Goal: Transaction & Acquisition: Purchase product/service

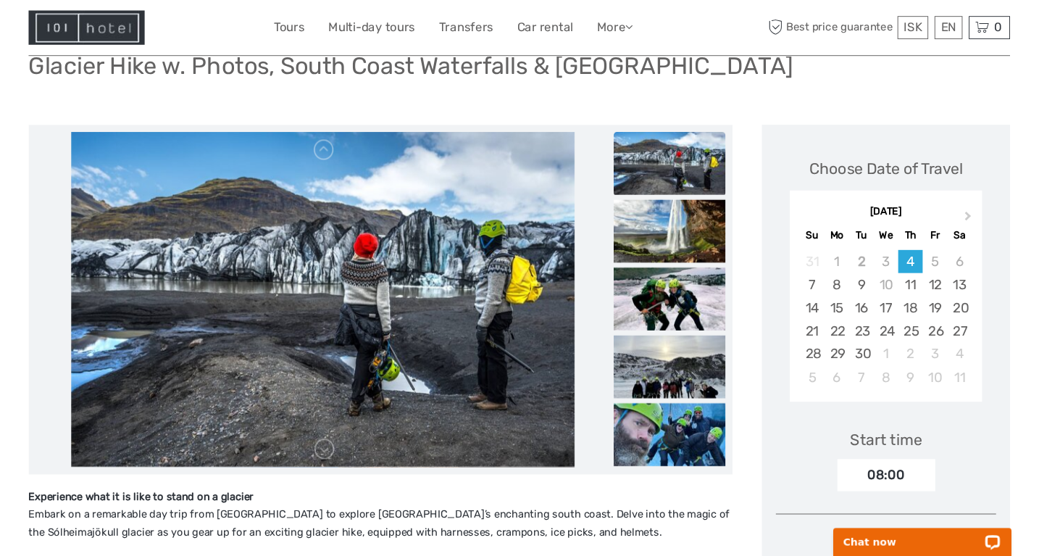
scroll to position [86, 0]
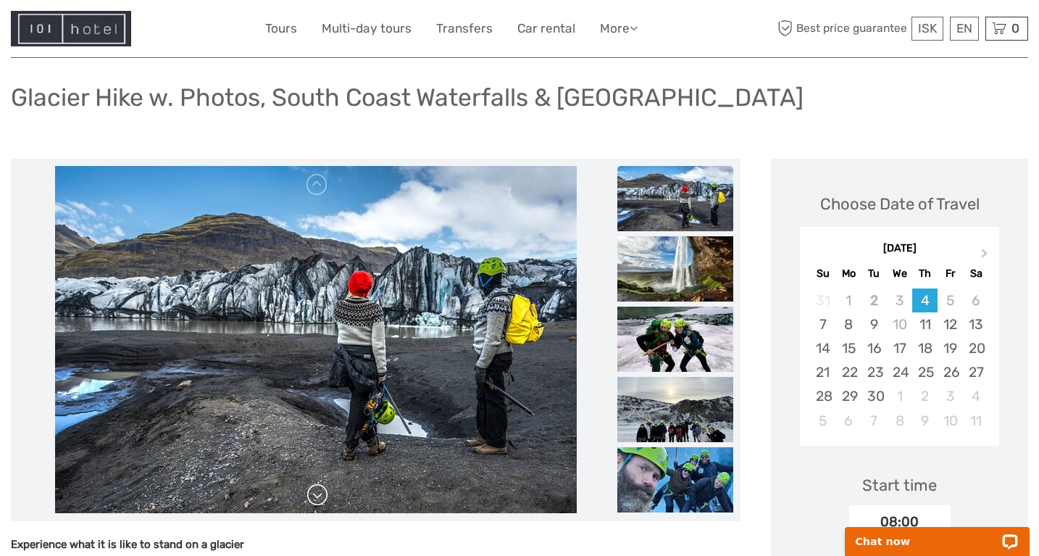
click at [319, 497] on link at bounding box center [317, 494] width 23 height 23
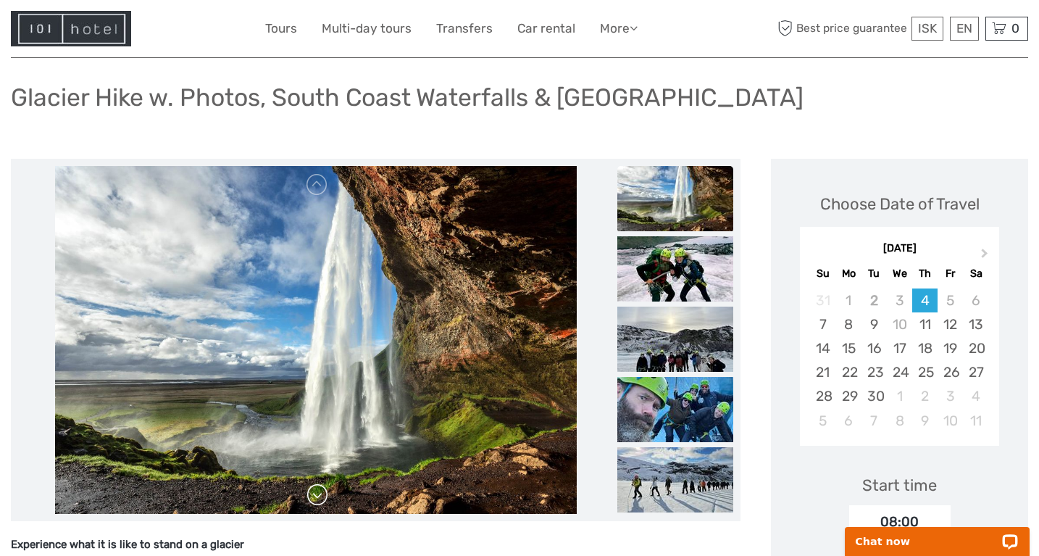
click at [319, 497] on link at bounding box center [317, 494] width 23 height 23
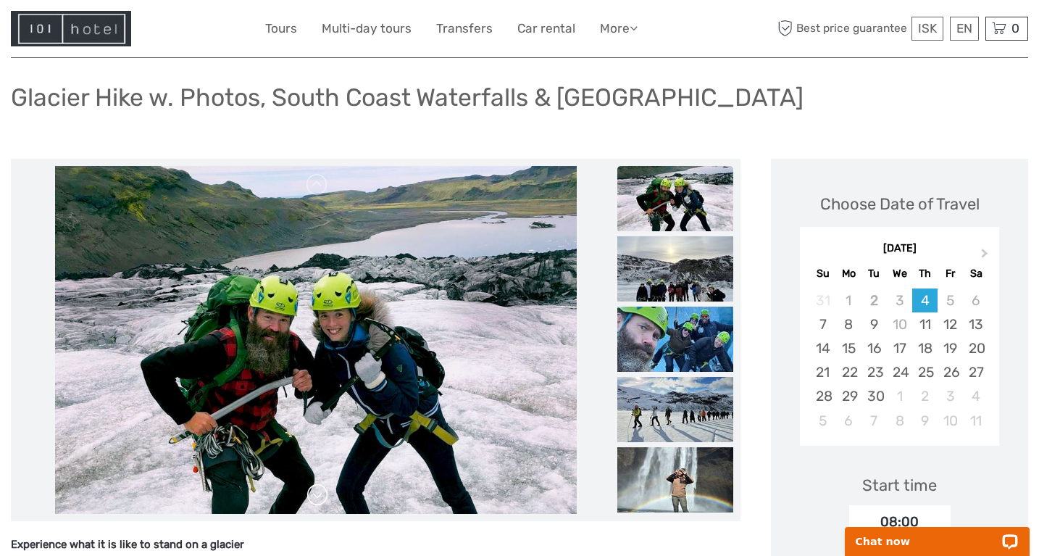
click at [319, 498] on link at bounding box center [317, 494] width 23 height 23
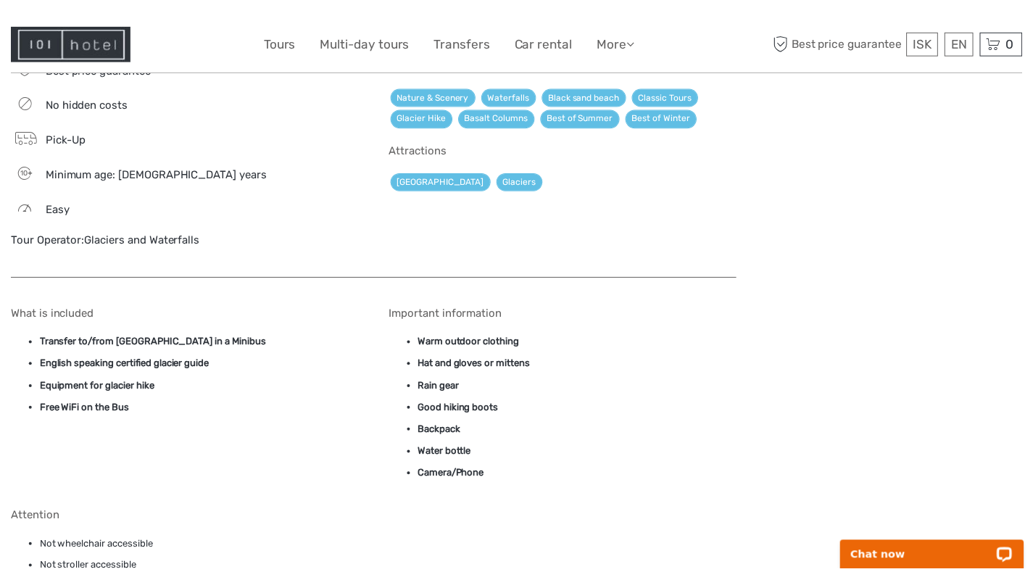
scroll to position [1126, 0]
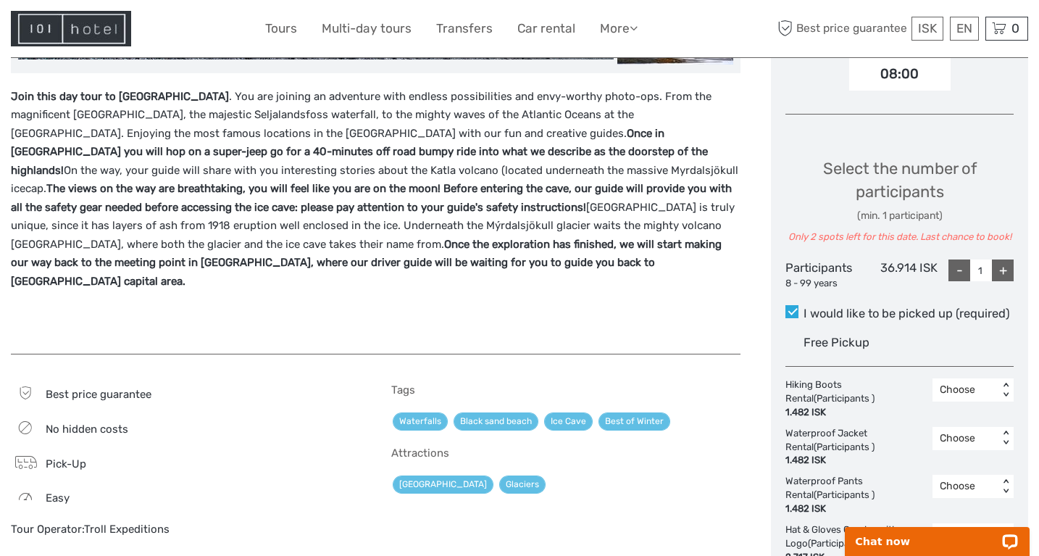
scroll to position [531, 0]
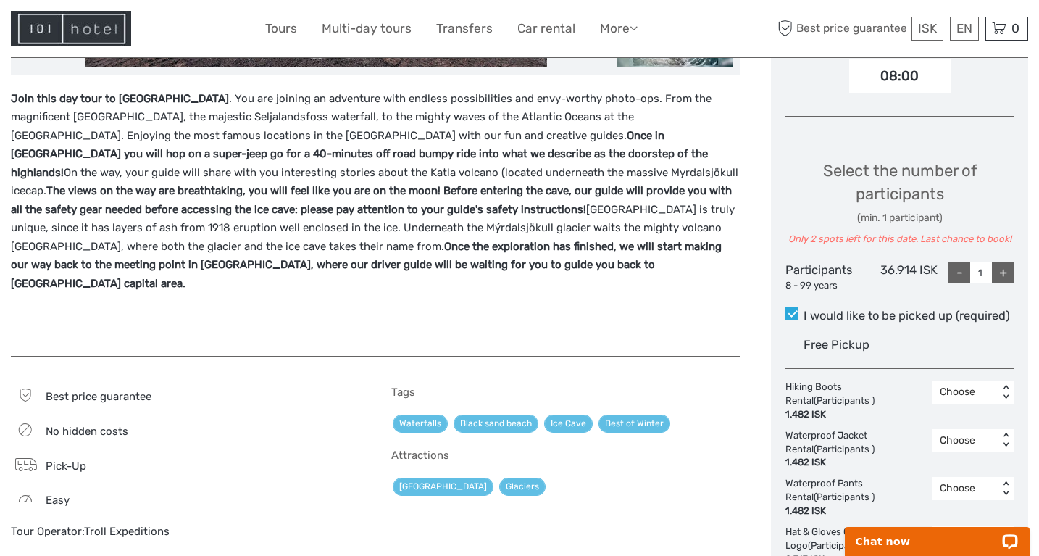
click at [201, 233] on p "Join this day tour to [GEOGRAPHIC_DATA] . You are joining an adventure with end…" at bounding box center [376, 192] width 730 height 204
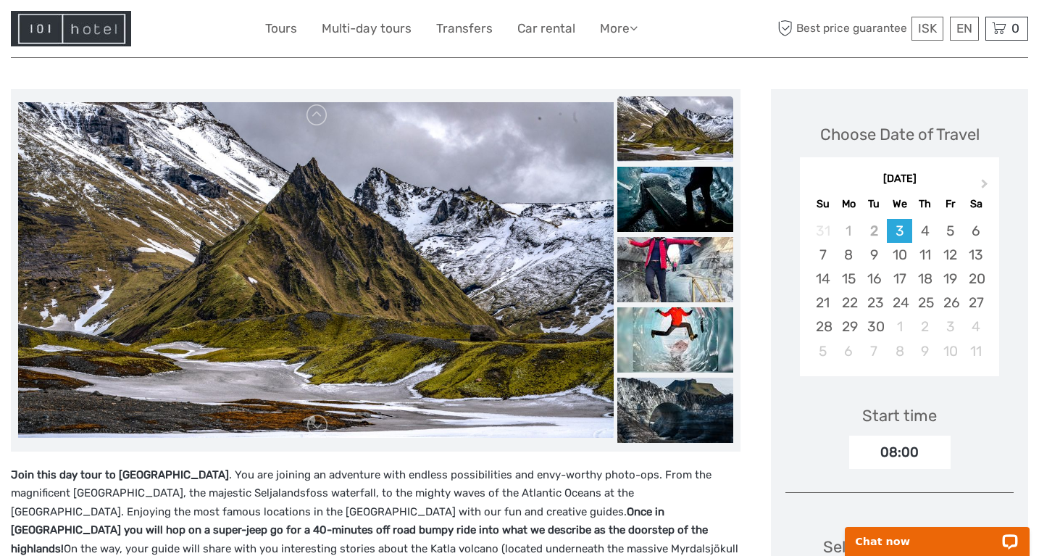
scroll to position [157, 0]
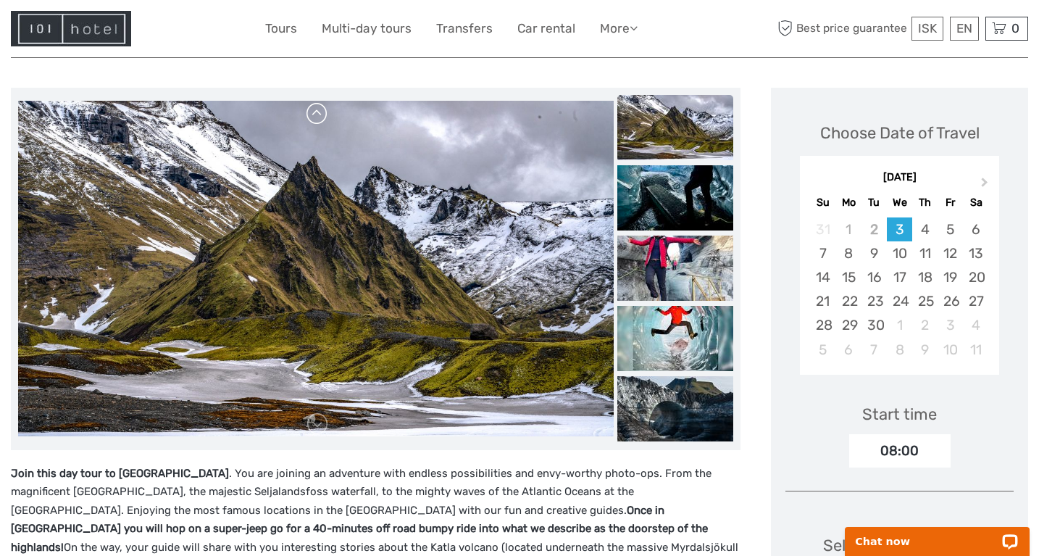
click at [321, 116] on link at bounding box center [317, 113] width 23 height 23
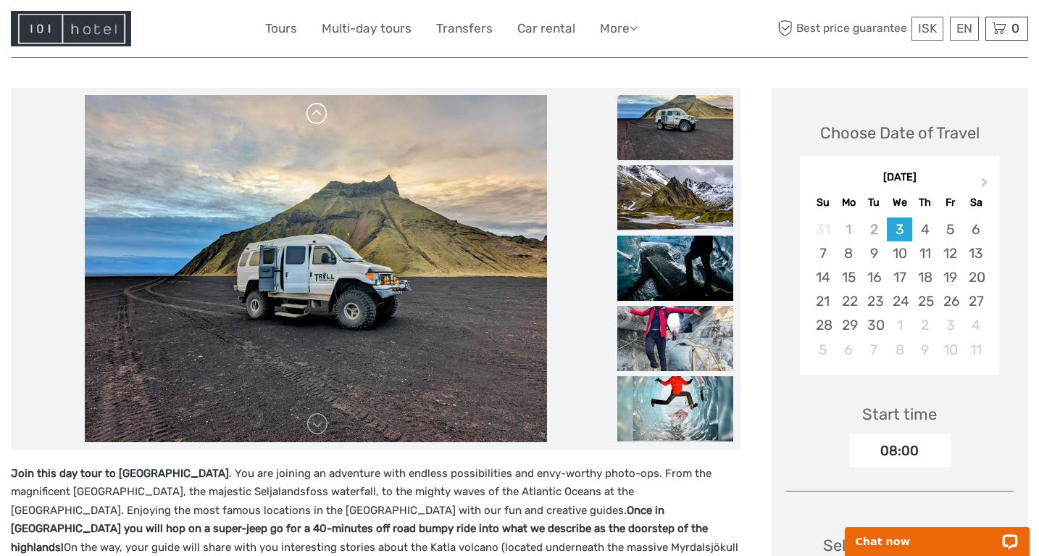
click at [321, 116] on link at bounding box center [317, 113] width 23 height 23
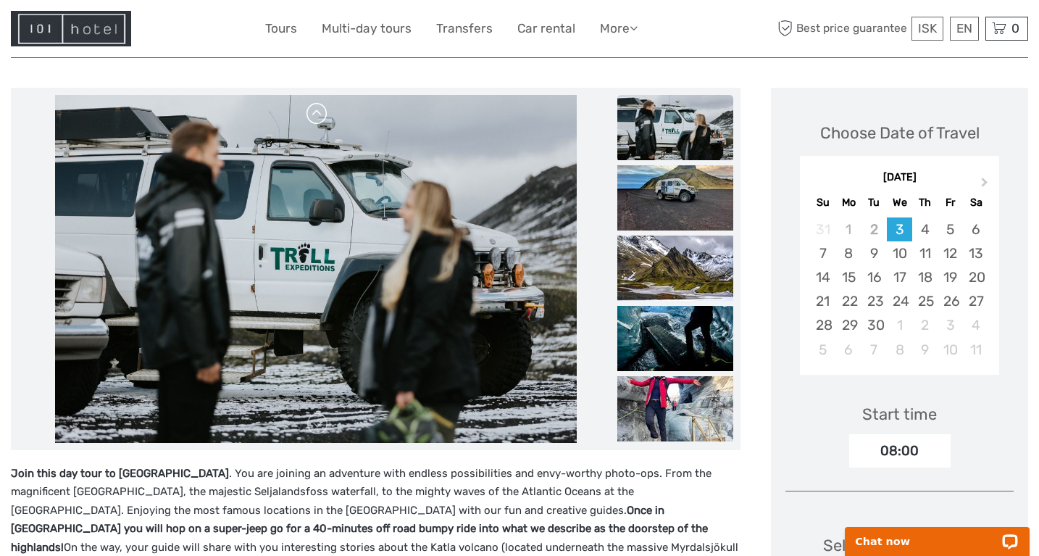
click at [321, 116] on link at bounding box center [317, 113] width 23 height 23
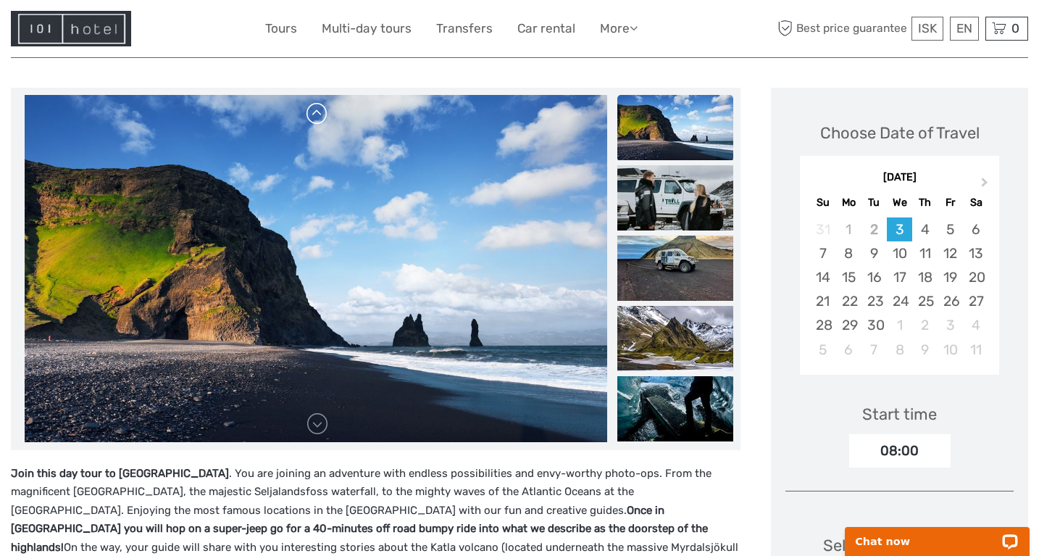
click at [321, 116] on link at bounding box center [317, 113] width 23 height 23
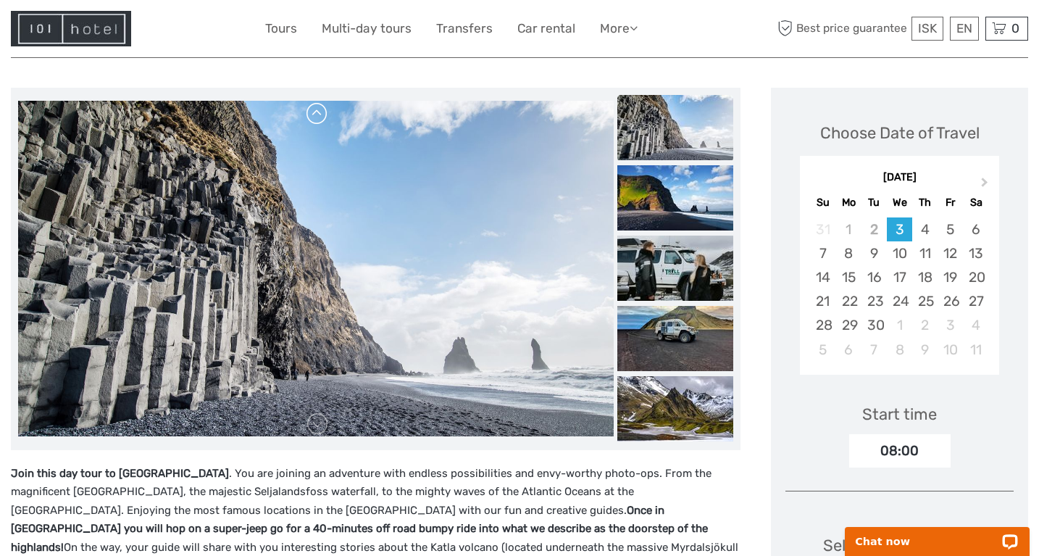
click at [321, 116] on link at bounding box center [317, 113] width 23 height 23
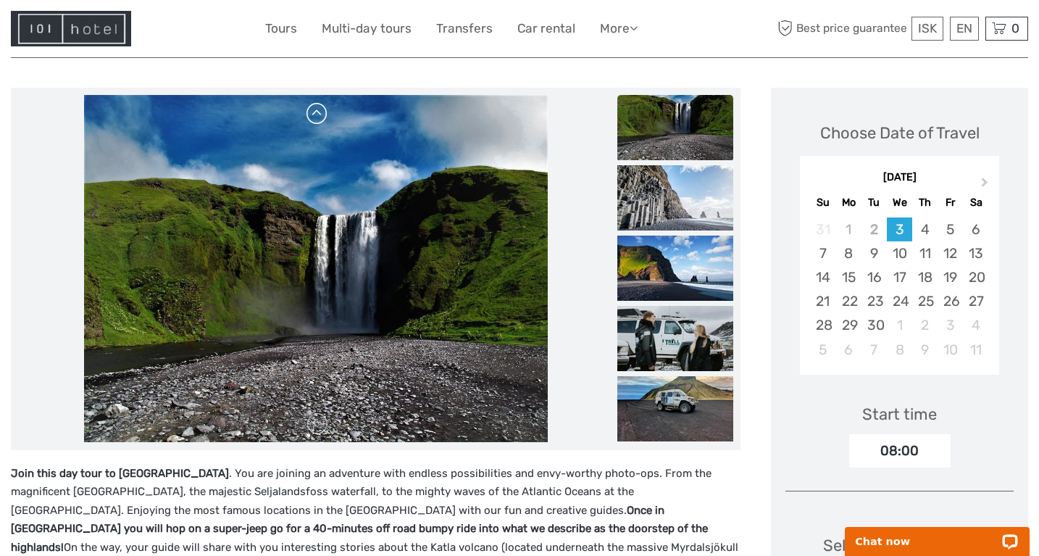
click at [321, 116] on link at bounding box center [317, 113] width 23 height 23
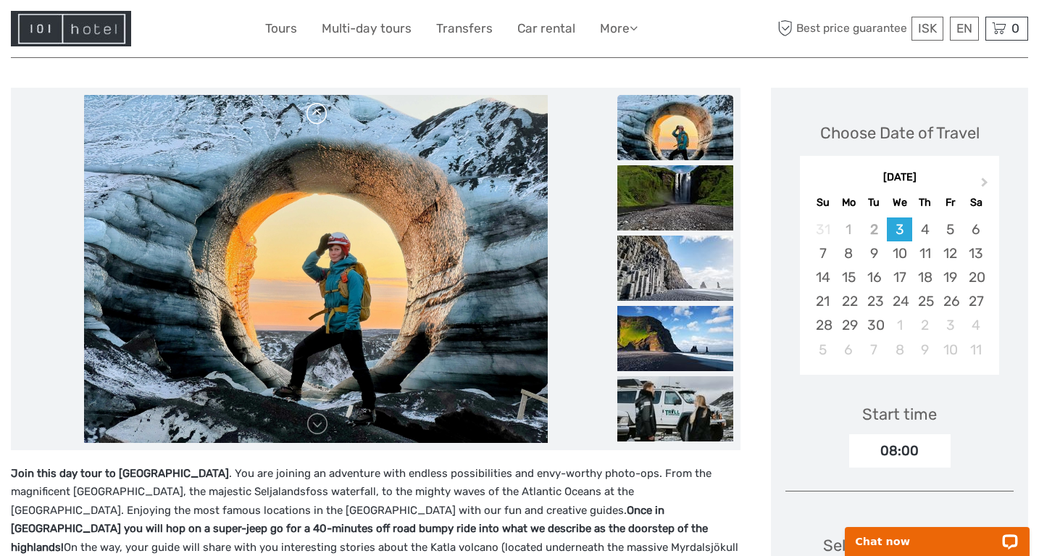
click at [321, 117] on link at bounding box center [317, 113] width 23 height 23
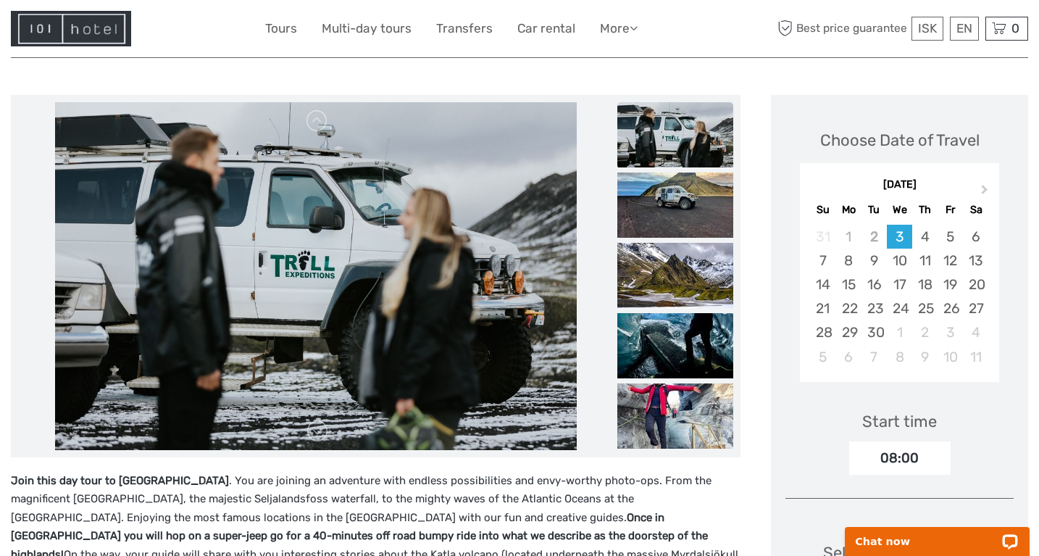
scroll to position [145, 0]
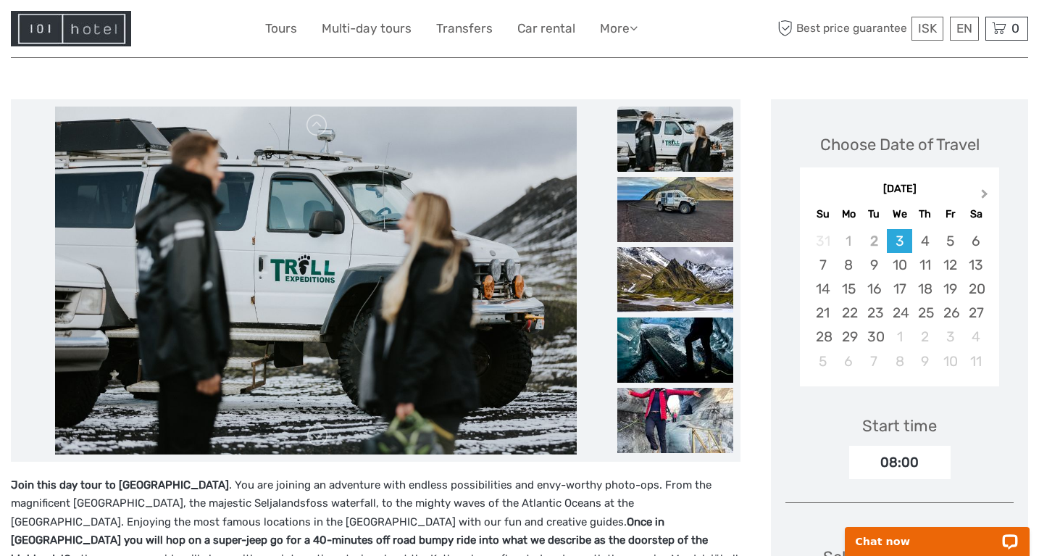
click at [986, 195] on button "Next Month" at bounding box center [986, 196] width 23 height 23
click at [975, 242] on div "4" at bounding box center [975, 241] width 25 height 24
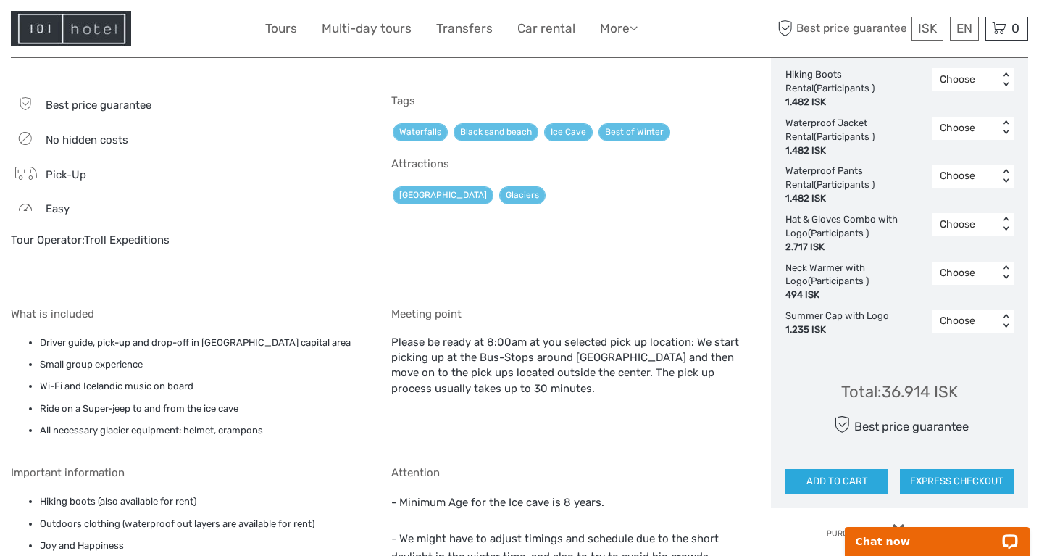
scroll to position [832, 0]
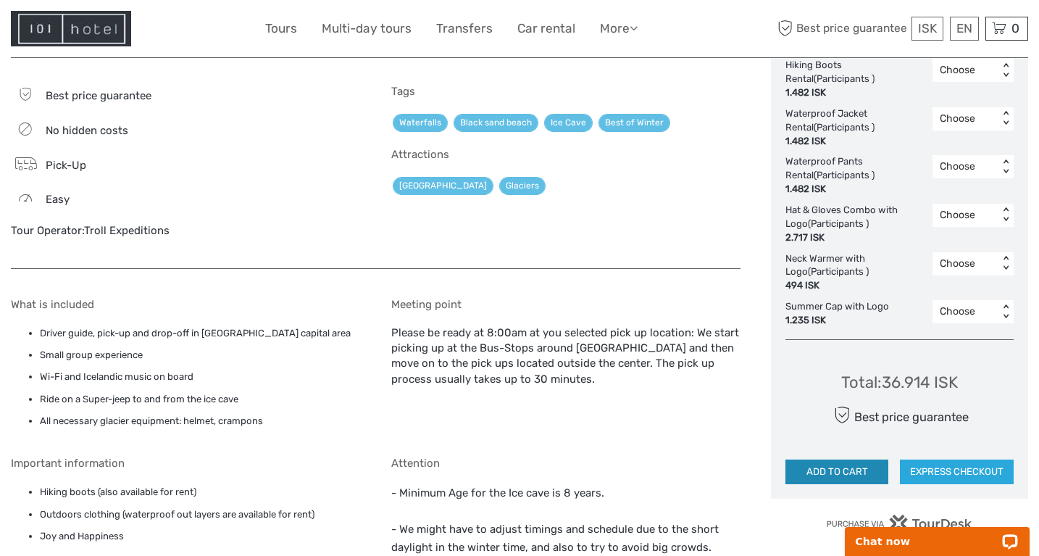
click at [833, 459] on button "ADD TO CART" at bounding box center [836, 471] width 103 height 25
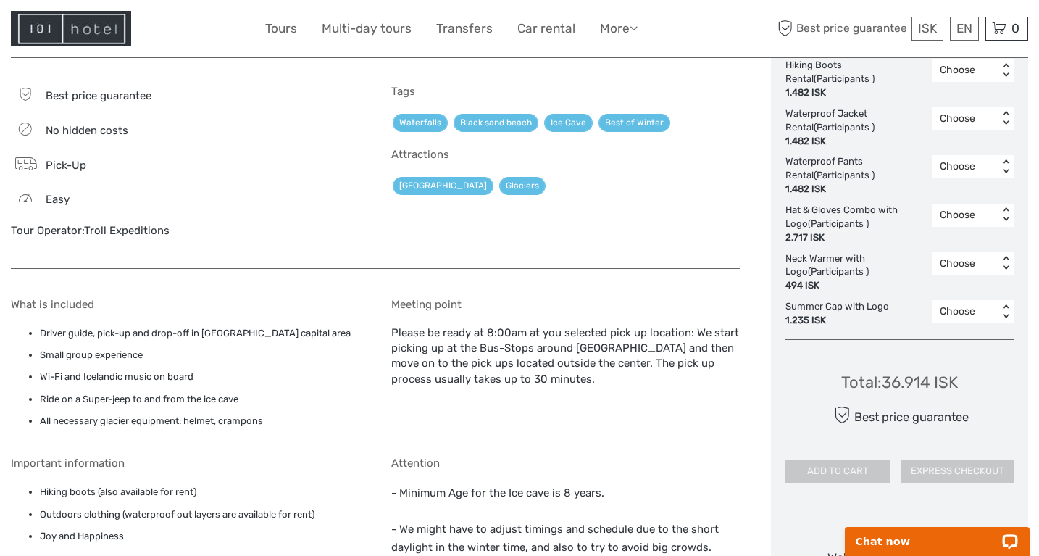
scroll to position [894, 0]
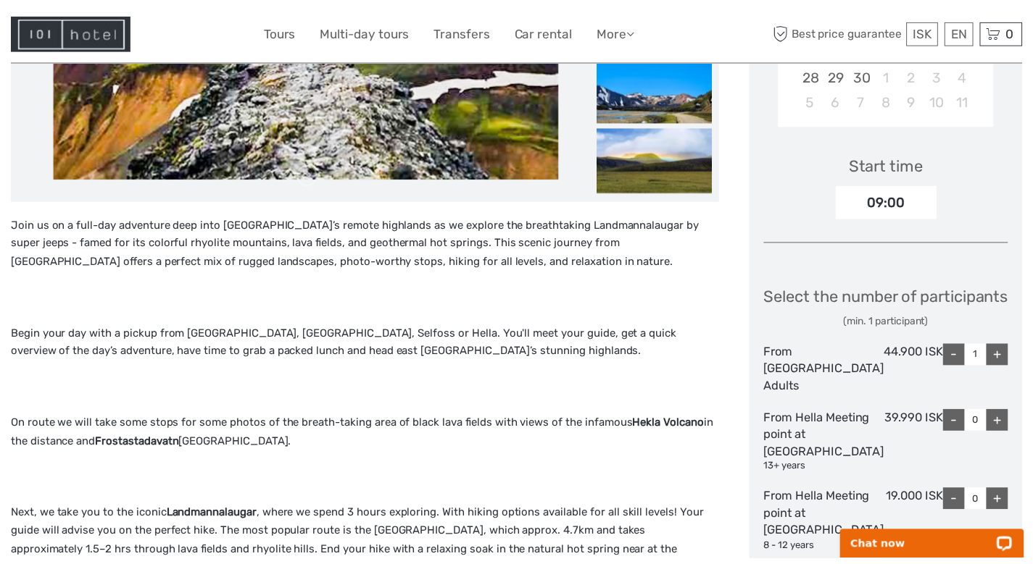
scroll to position [393, 0]
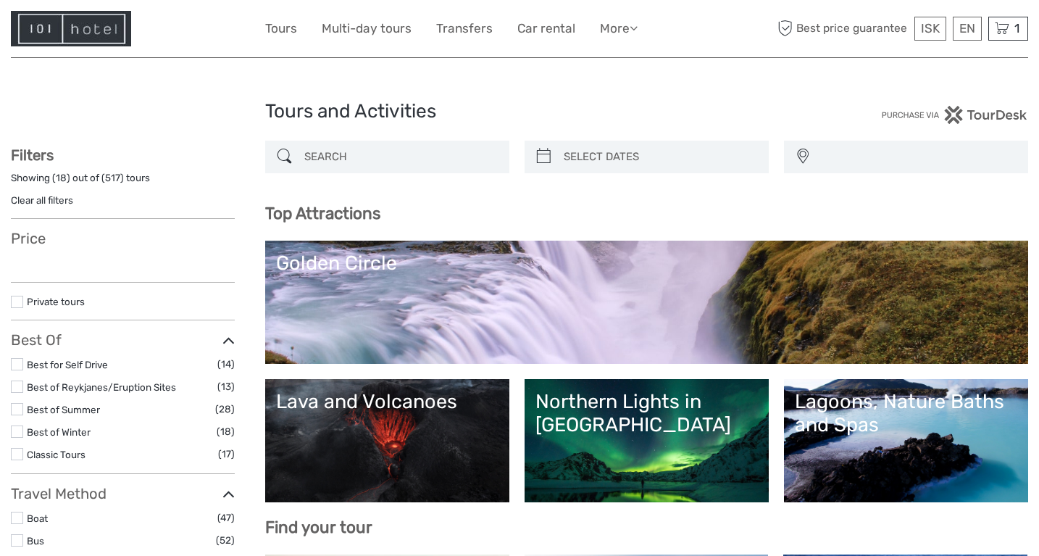
select select
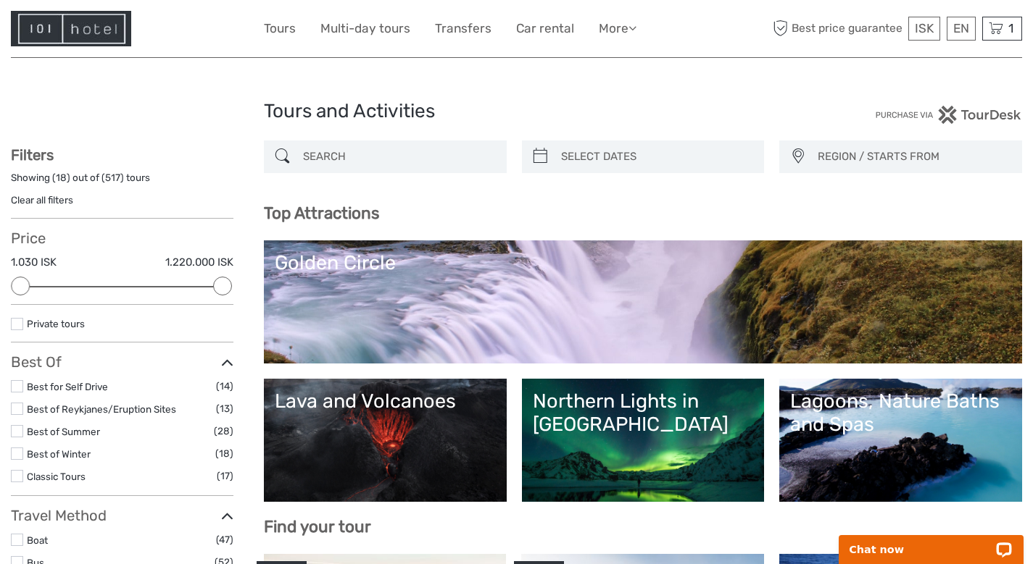
click at [383, 162] on input "search" at bounding box center [398, 156] width 202 height 25
type input "south coast with ice cavew"
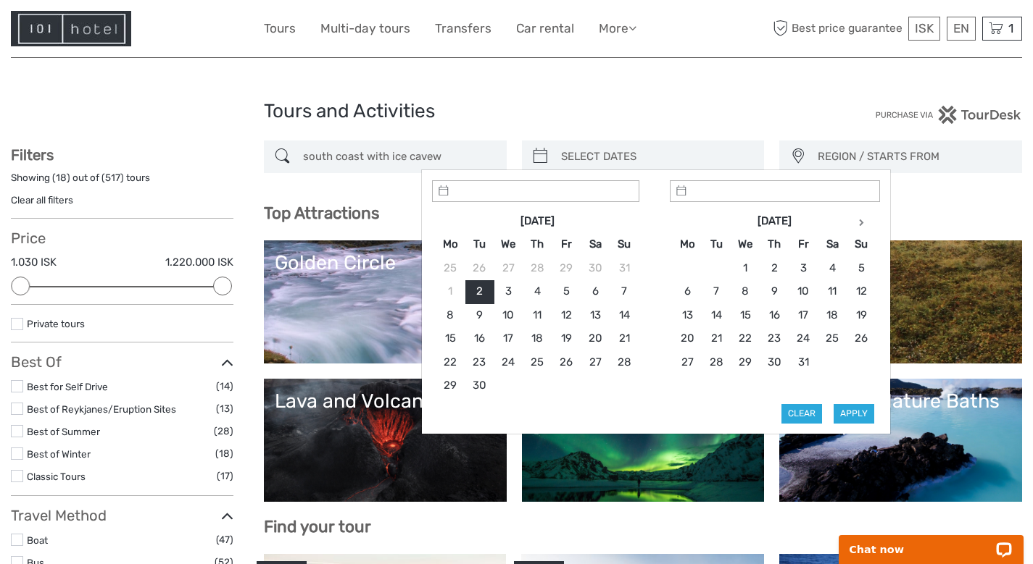
type input "02/09/2025"
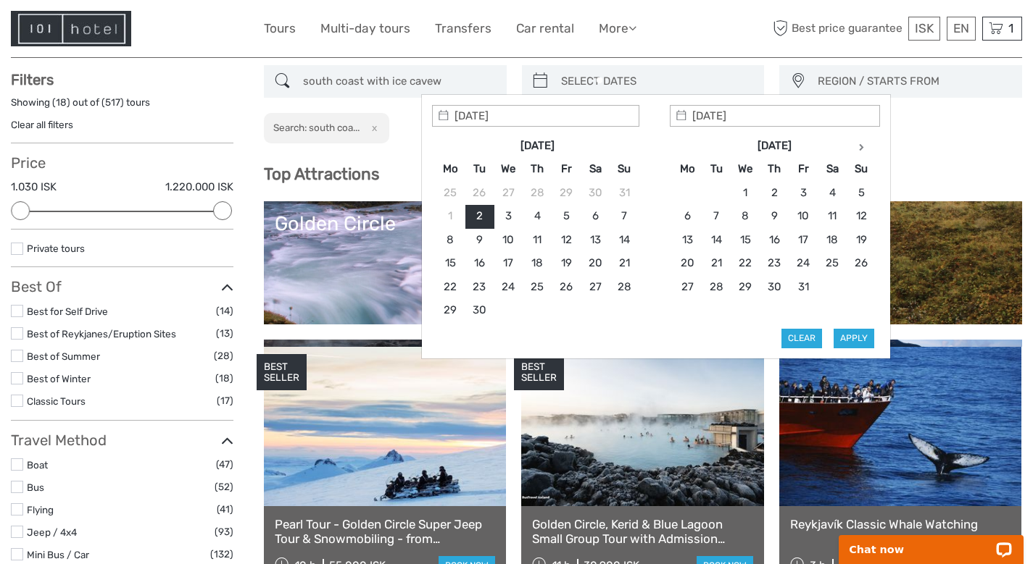
click at [458, 155] on th at bounding box center [449, 146] width 29 height 23
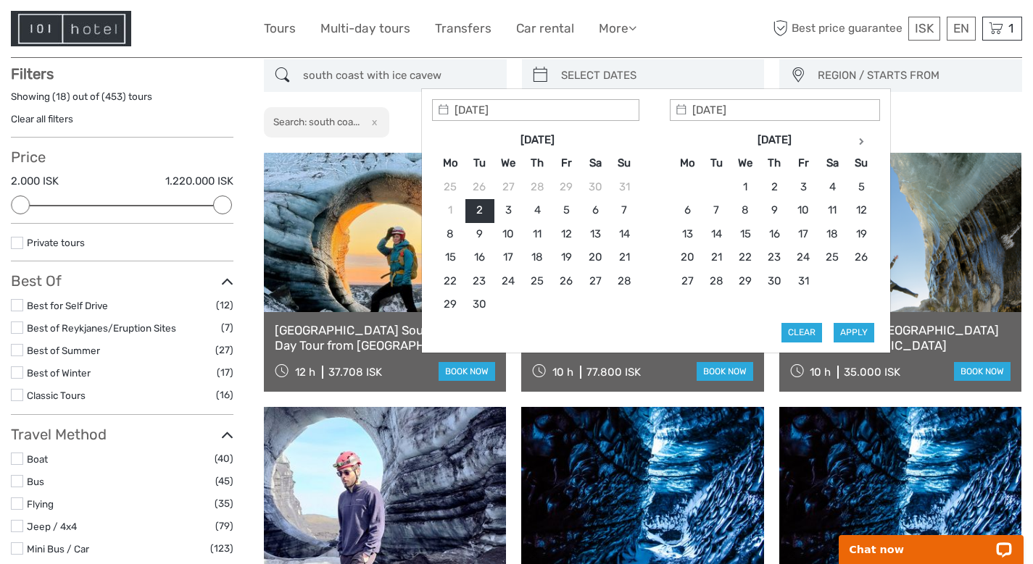
scroll to position [82, 0]
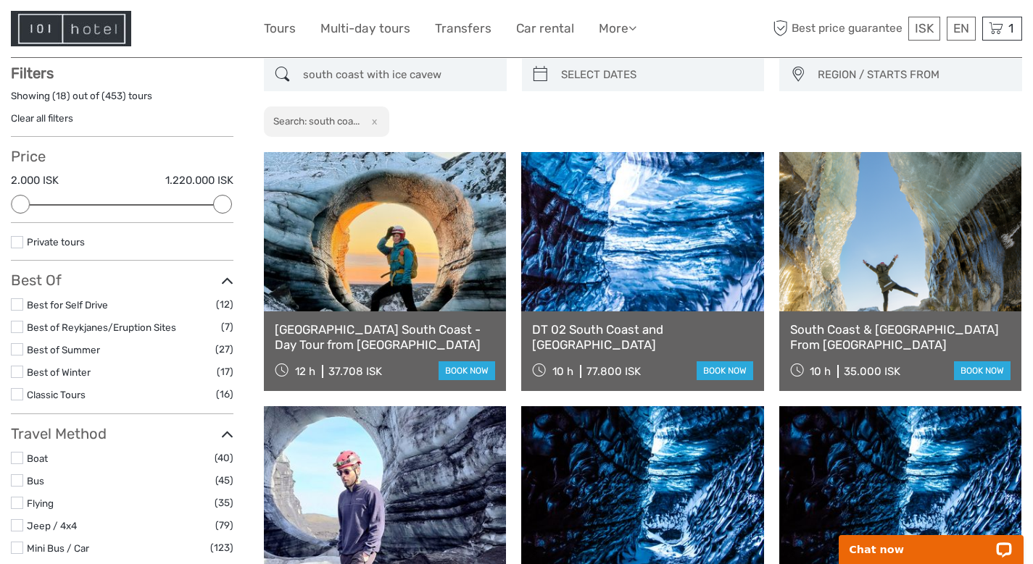
click at [461, 76] on input "south coast with ice cavew" at bounding box center [398, 74] width 202 height 25
type input "south coast with ice cave"
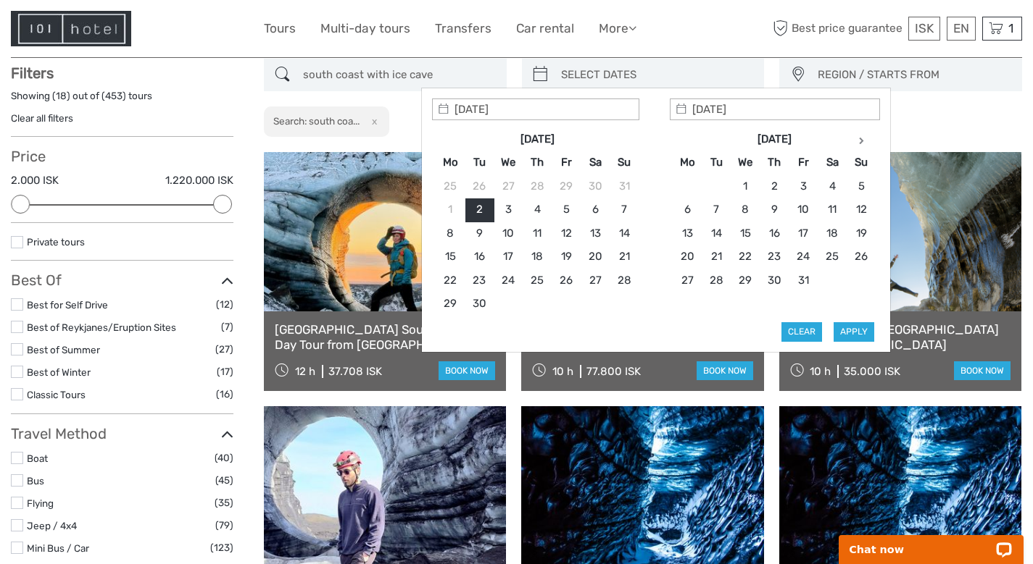
click at [659, 64] on input "search" at bounding box center [656, 74] width 202 height 25
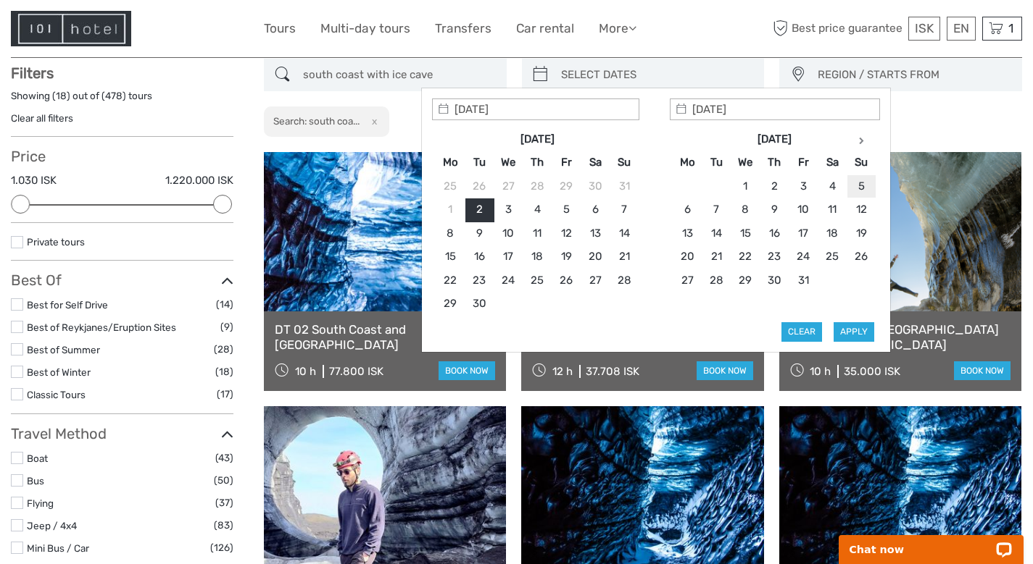
type input "05/10/2025"
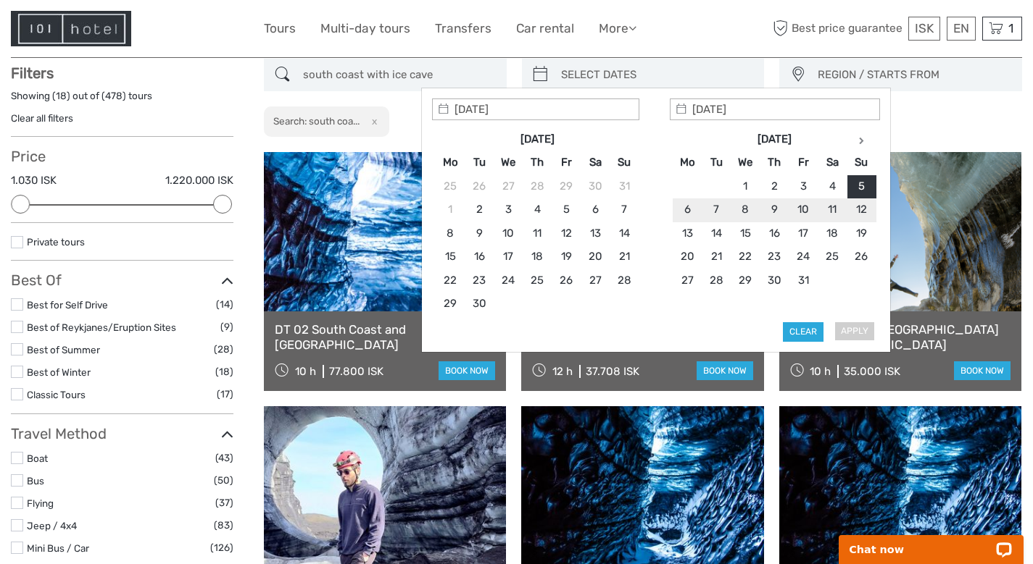
type input "05/10/2025"
click at [855, 332] on button "Apply" at bounding box center [853, 331] width 41 height 19
type input "05/10/2025 - 05/10/2025"
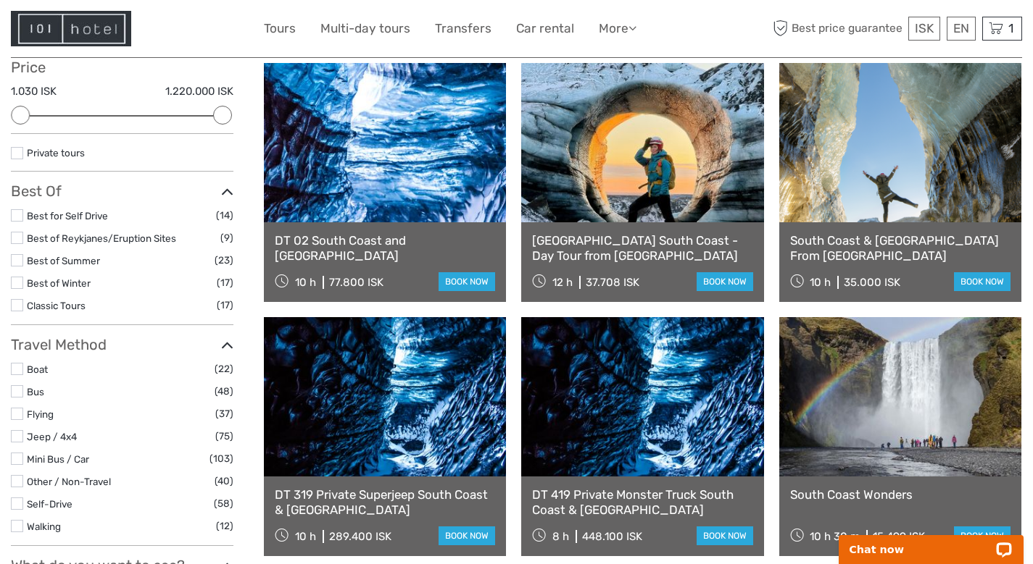
scroll to position [172, 0]
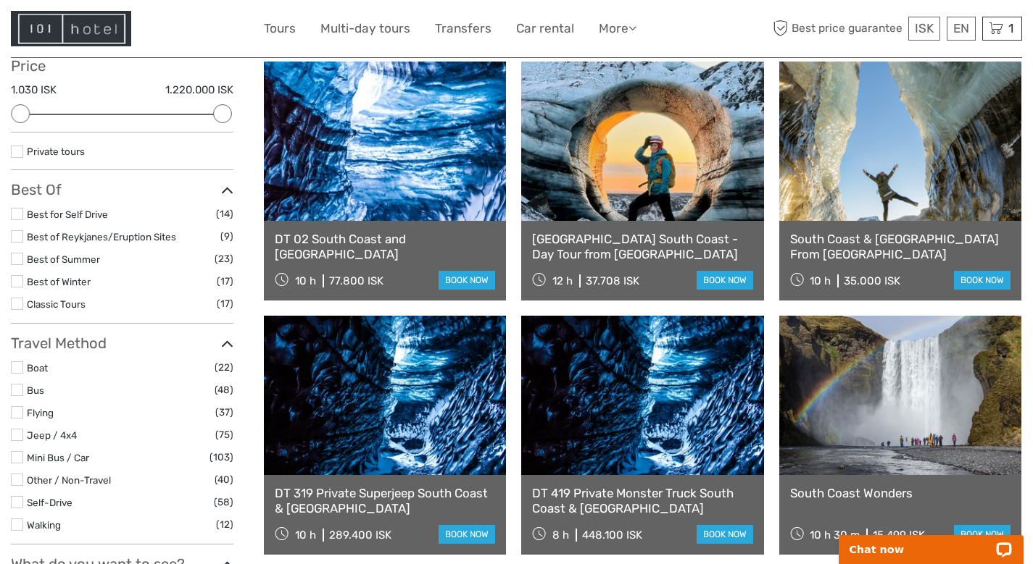
click at [607, 246] on link "[GEOGRAPHIC_DATA] South Coast - Day Tour from [GEOGRAPHIC_DATA]" at bounding box center [642, 247] width 220 height 30
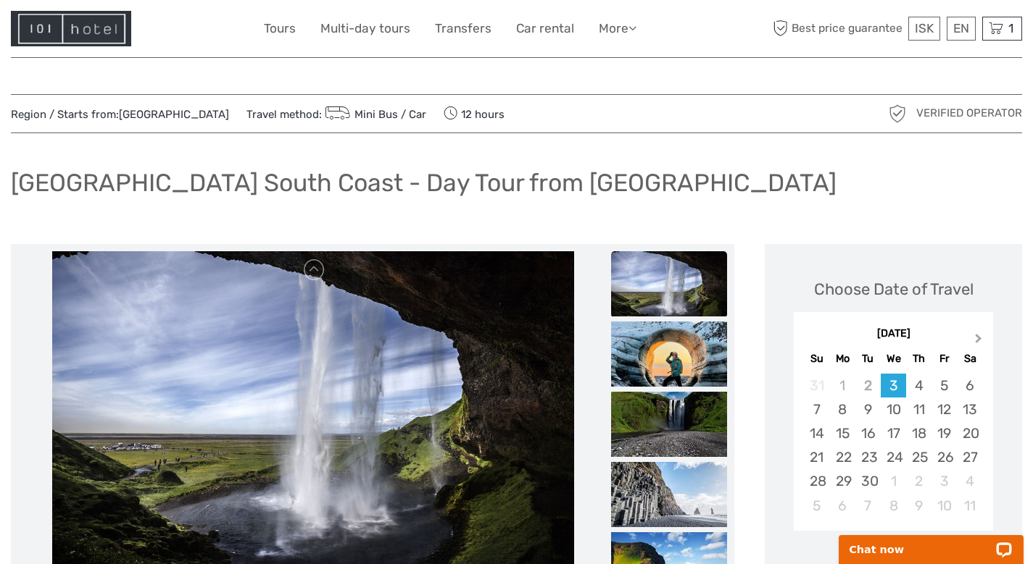
click at [972, 341] on button "Next Month" at bounding box center [979, 341] width 23 height 23
click at [973, 385] on div "4" at bounding box center [968, 386] width 25 height 24
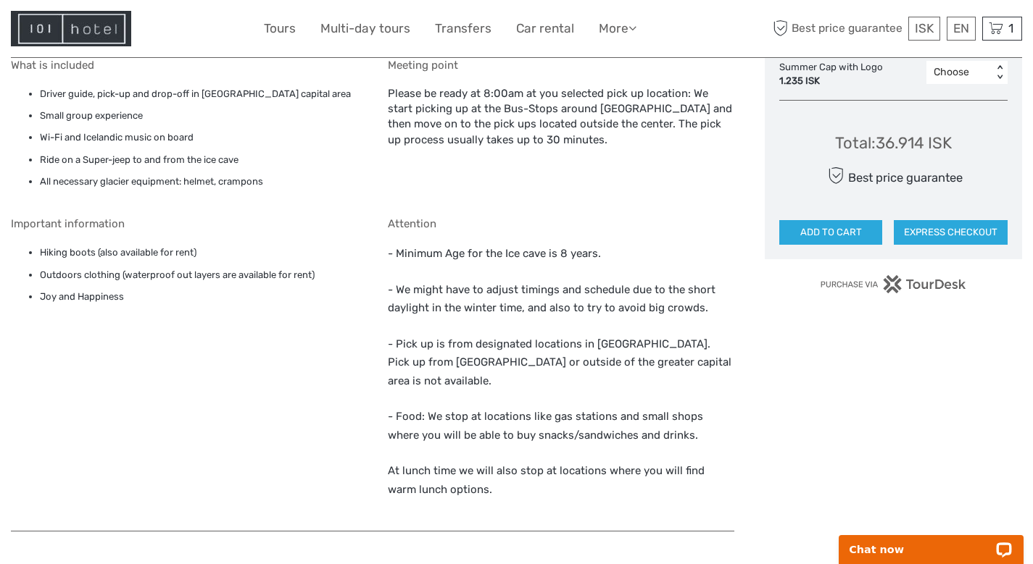
scroll to position [1082, 0]
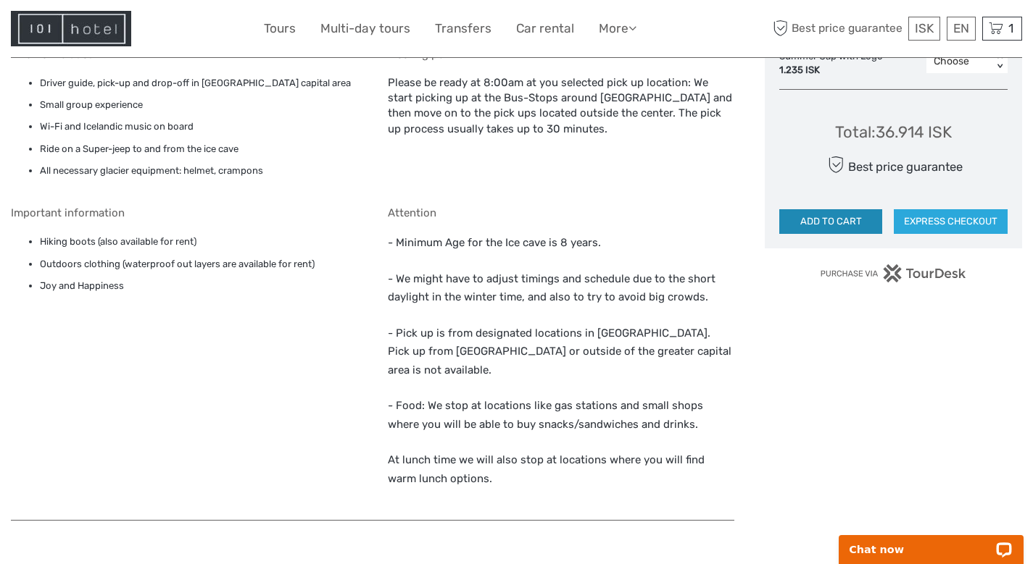
click at [832, 212] on button "ADD TO CART" at bounding box center [830, 221] width 103 height 25
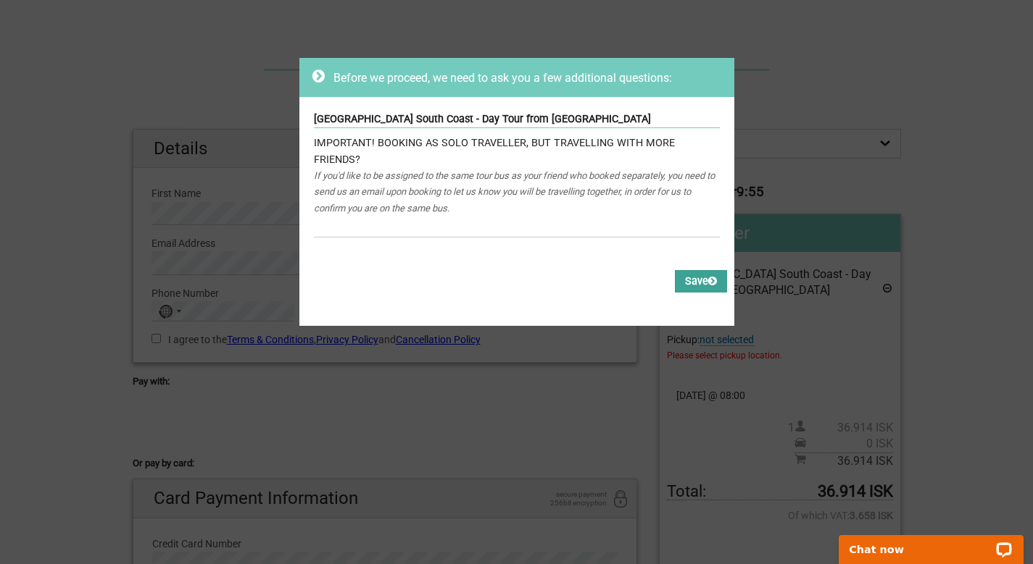
click at [703, 270] on button "Save" at bounding box center [701, 281] width 52 height 22
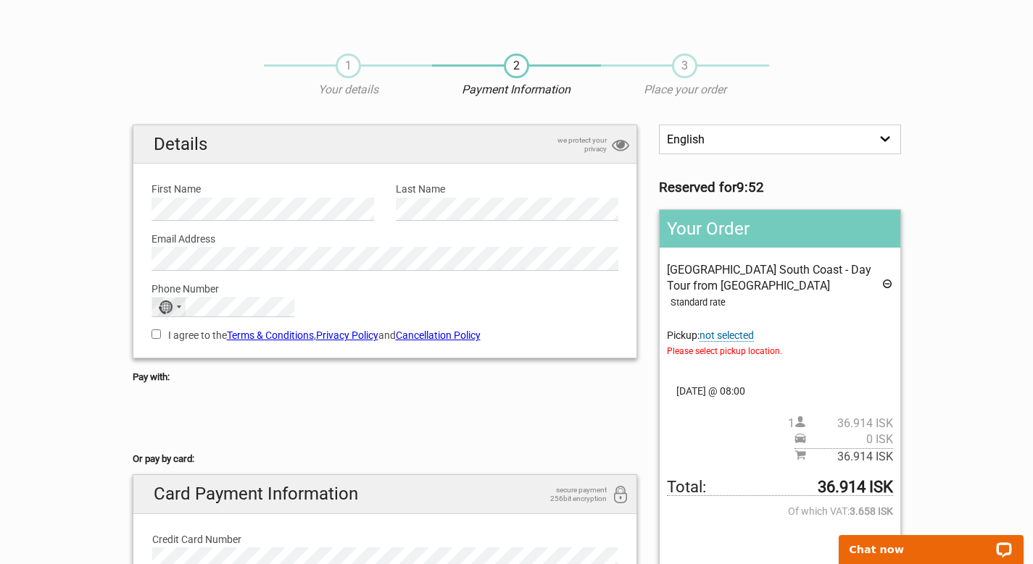
click at [180, 306] on div "Selected country" at bounding box center [179, 307] width 4 height 3
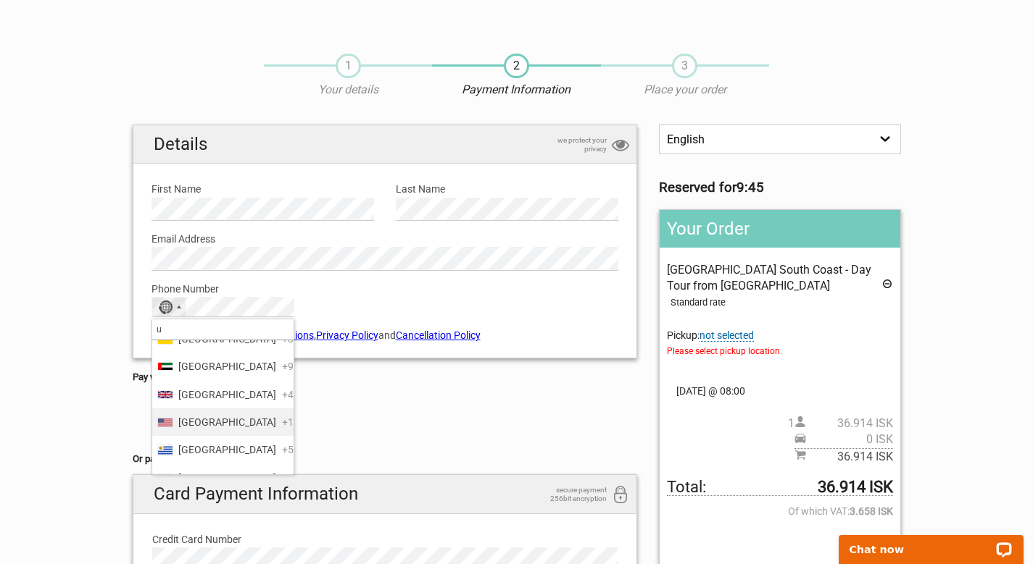
scroll to position [1904, 0]
type input "u"
click at [220, 428] on span "United States" at bounding box center [227, 420] width 98 height 16
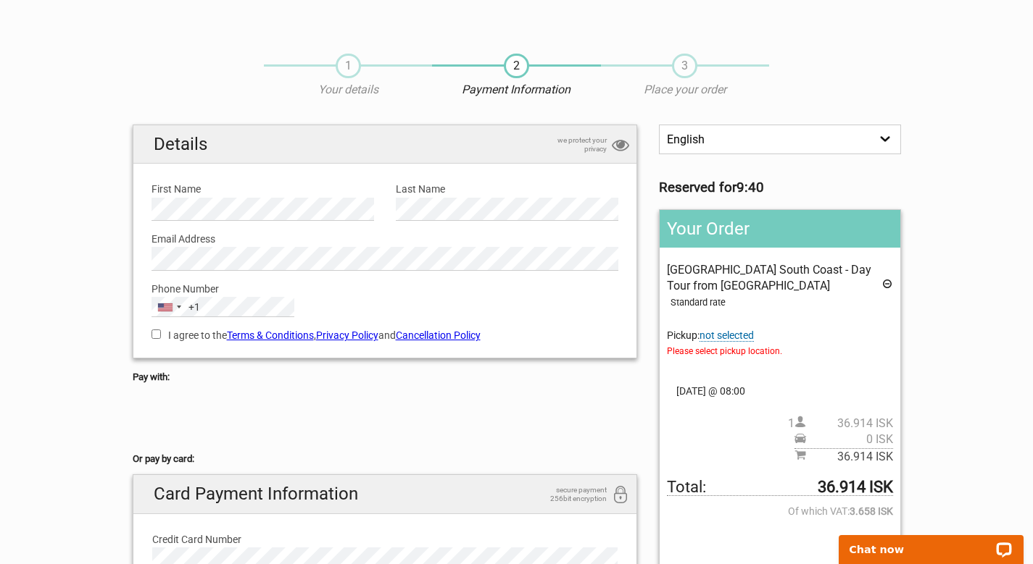
click at [157, 334] on input "I agree to the Terms & Conditions , Privacy Policy and Cancellation Policy" at bounding box center [155, 334] width 9 height 9
checkbox input "true"
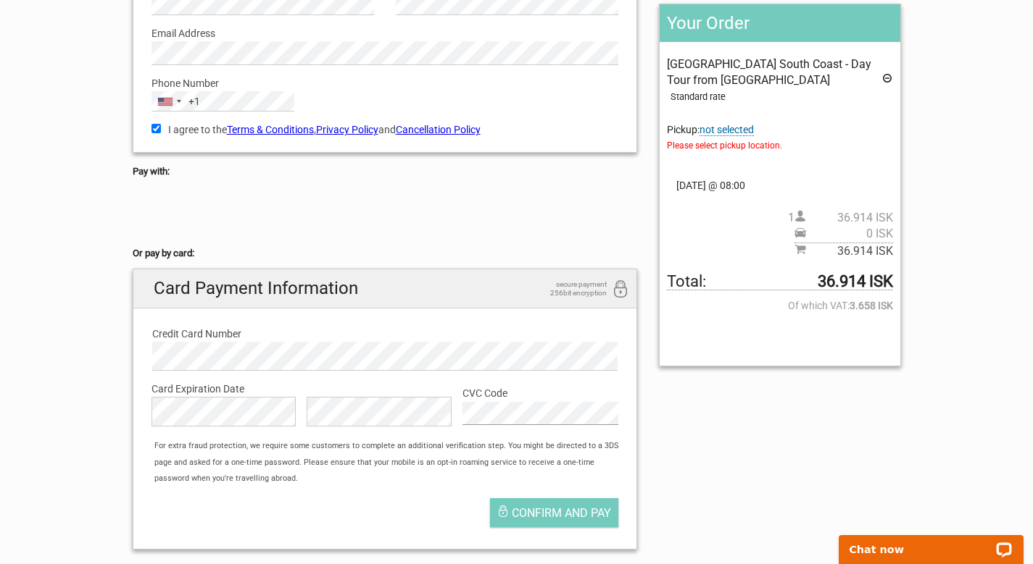
scroll to position [210, 0]
click at [736, 129] on span "not selected" at bounding box center [726, 130] width 54 height 12
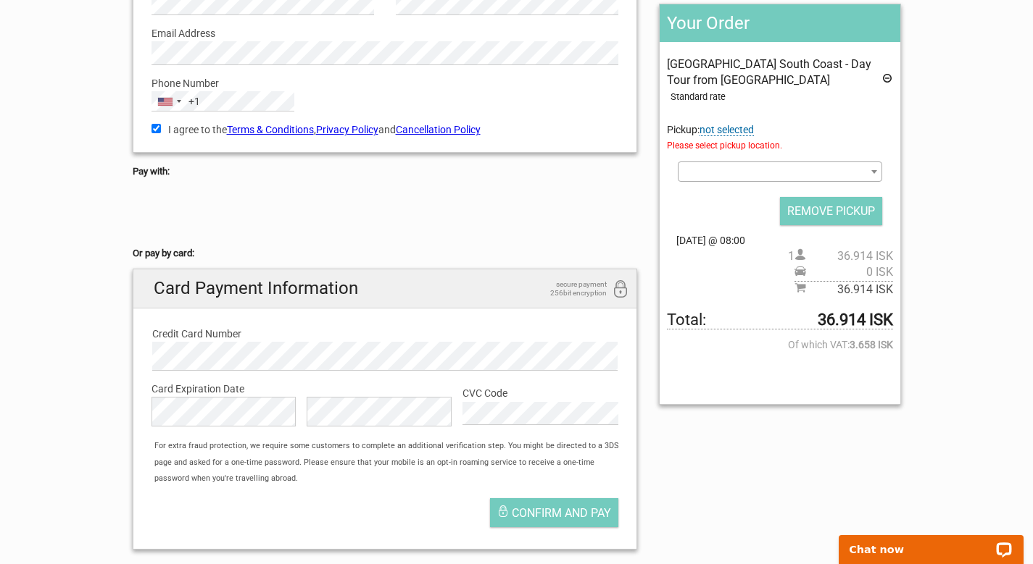
click at [872, 170] on b at bounding box center [874, 172] width 6 height 4
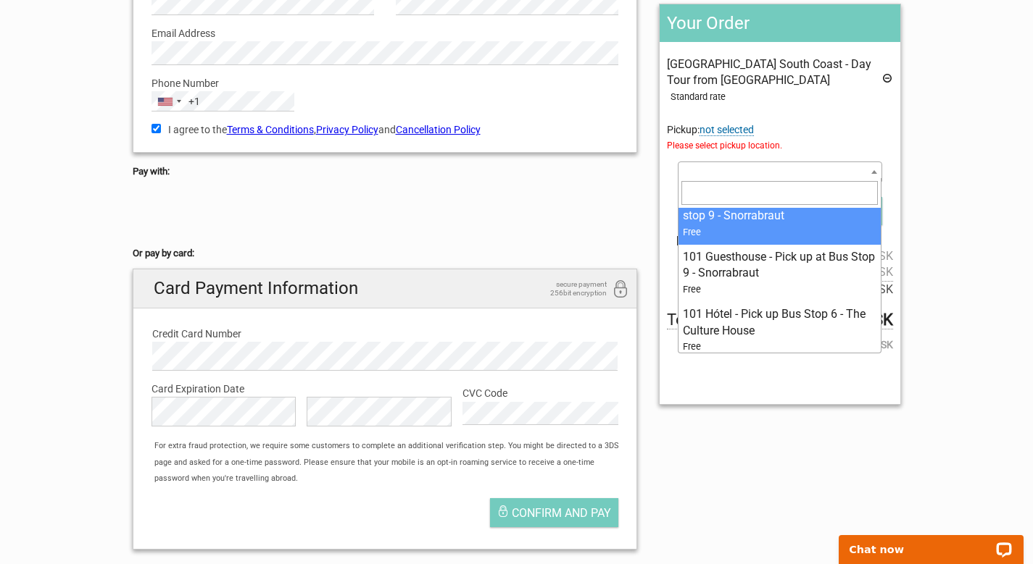
scroll to position [22, 0]
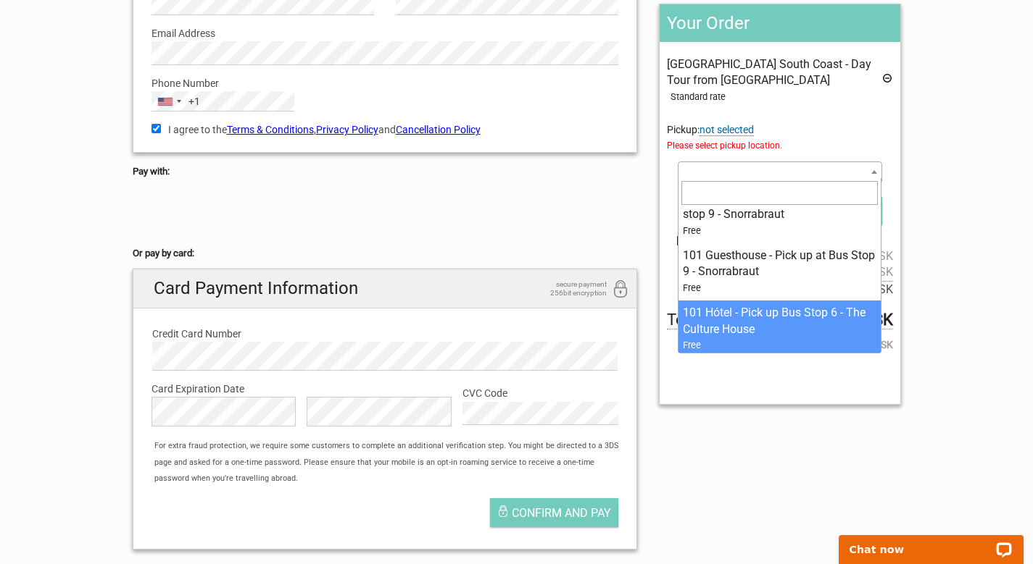
select select "139577"
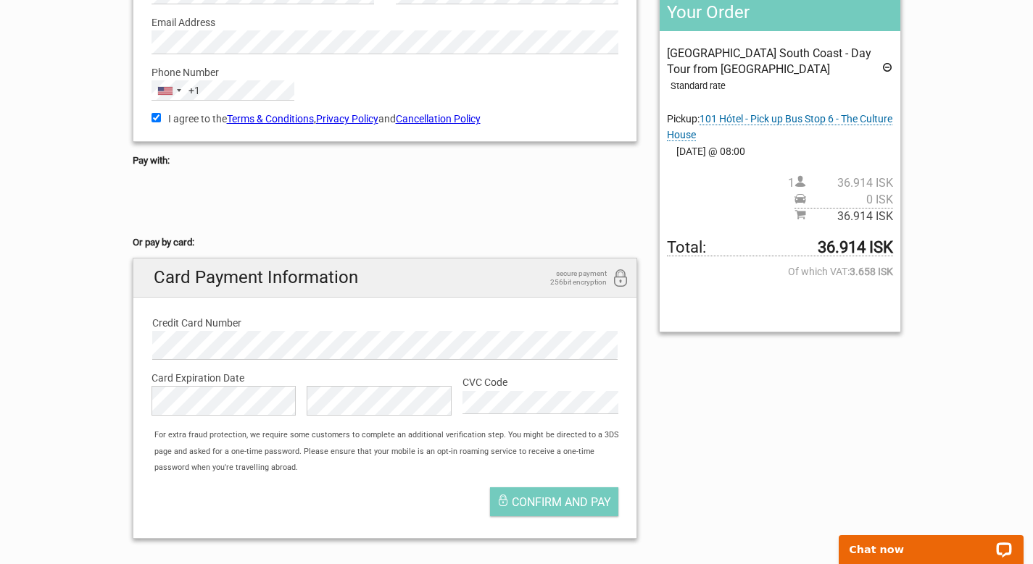
scroll to position [225, 0]
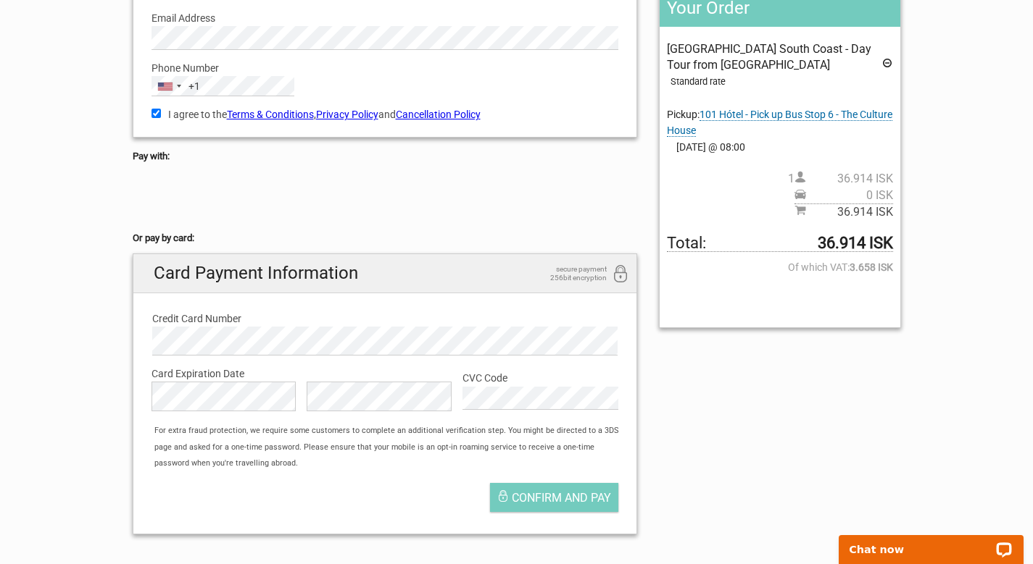
click at [806, 113] on span "101 Hótel - Pick up Bus Stop 6 - The Culture House" at bounding box center [779, 123] width 225 height 28
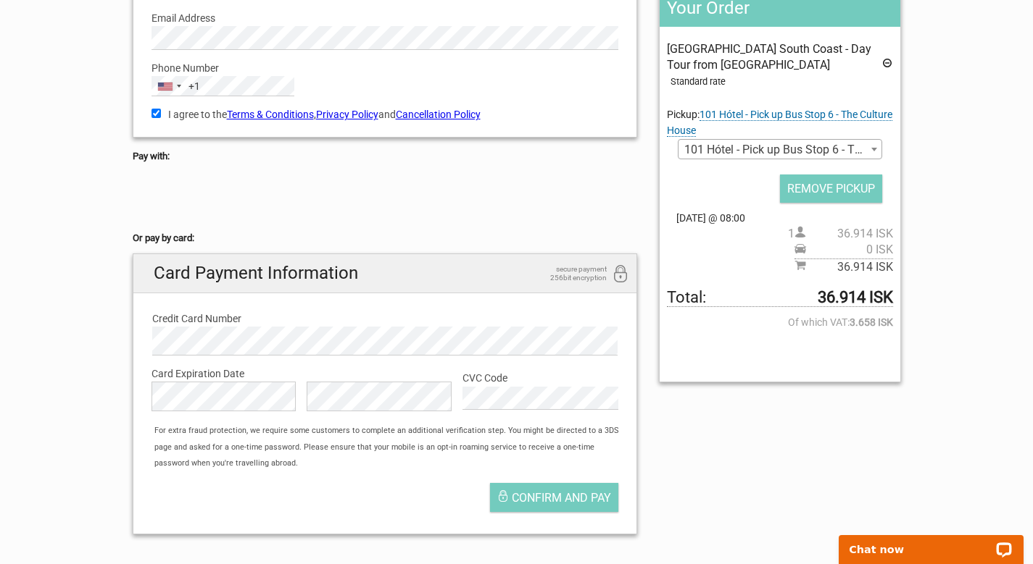
click at [873, 148] on b at bounding box center [874, 150] width 6 height 4
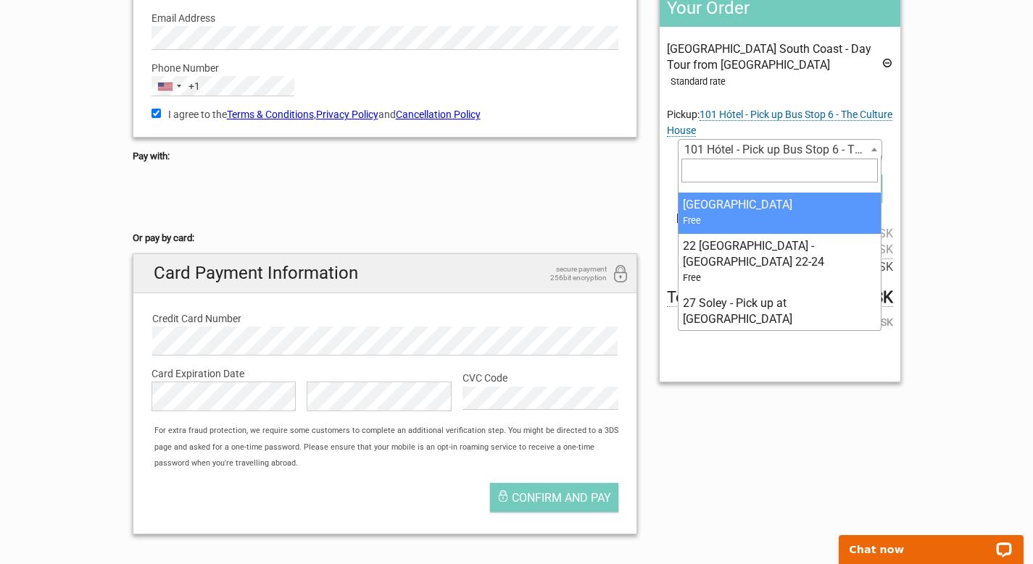
scroll to position [229, 0]
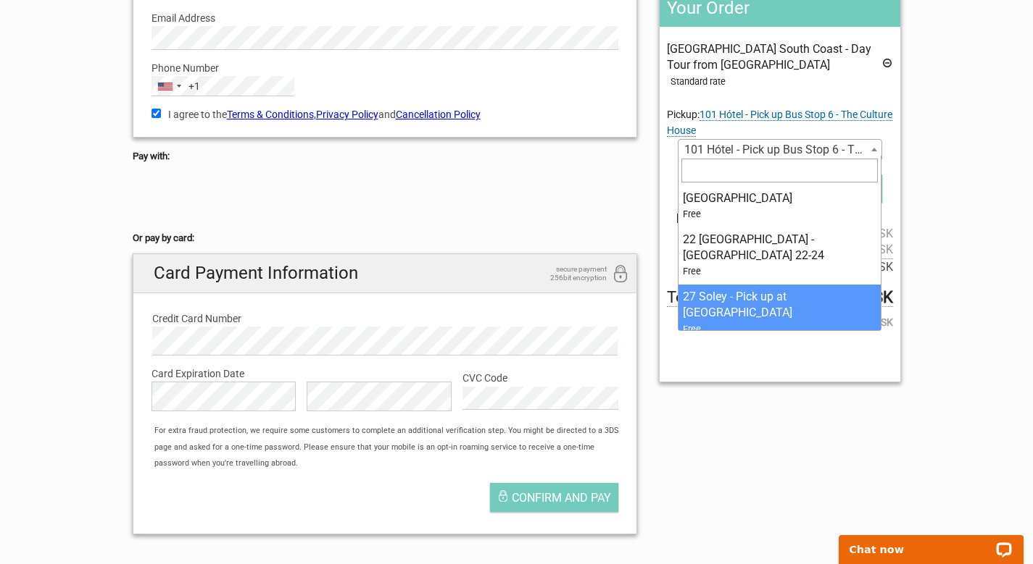
click at [741, 481] on div "English Español Deutsch Reserved for 8:45 Your Order Katla Ice Cave South Coast…" at bounding box center [517, 225] width 790 height 643
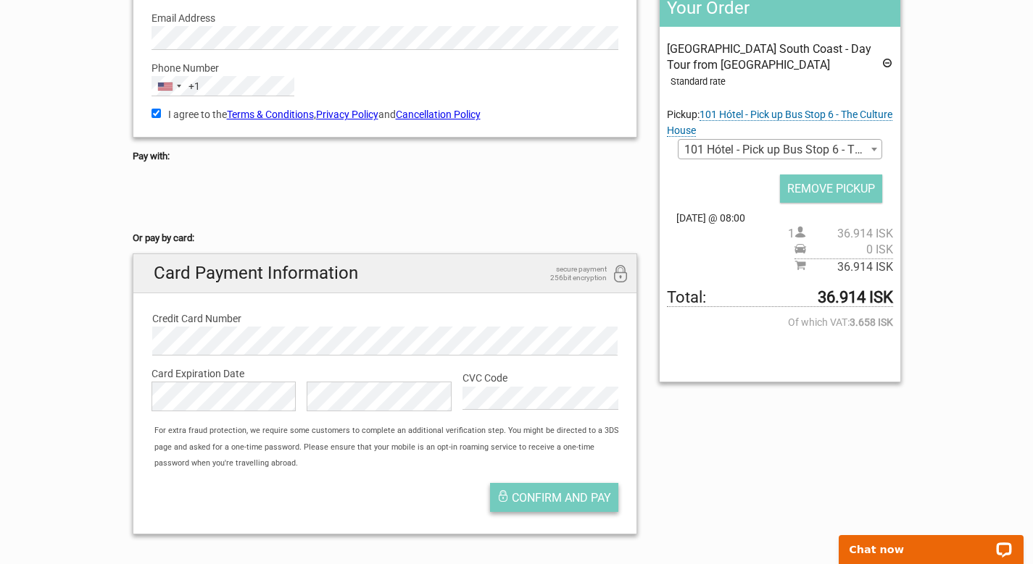
click at [563, 491] on span "Confirm and pay" at bounding box center [561, 498] width 99 height 14
